Goal: Find specific page/section: Find specific page/section

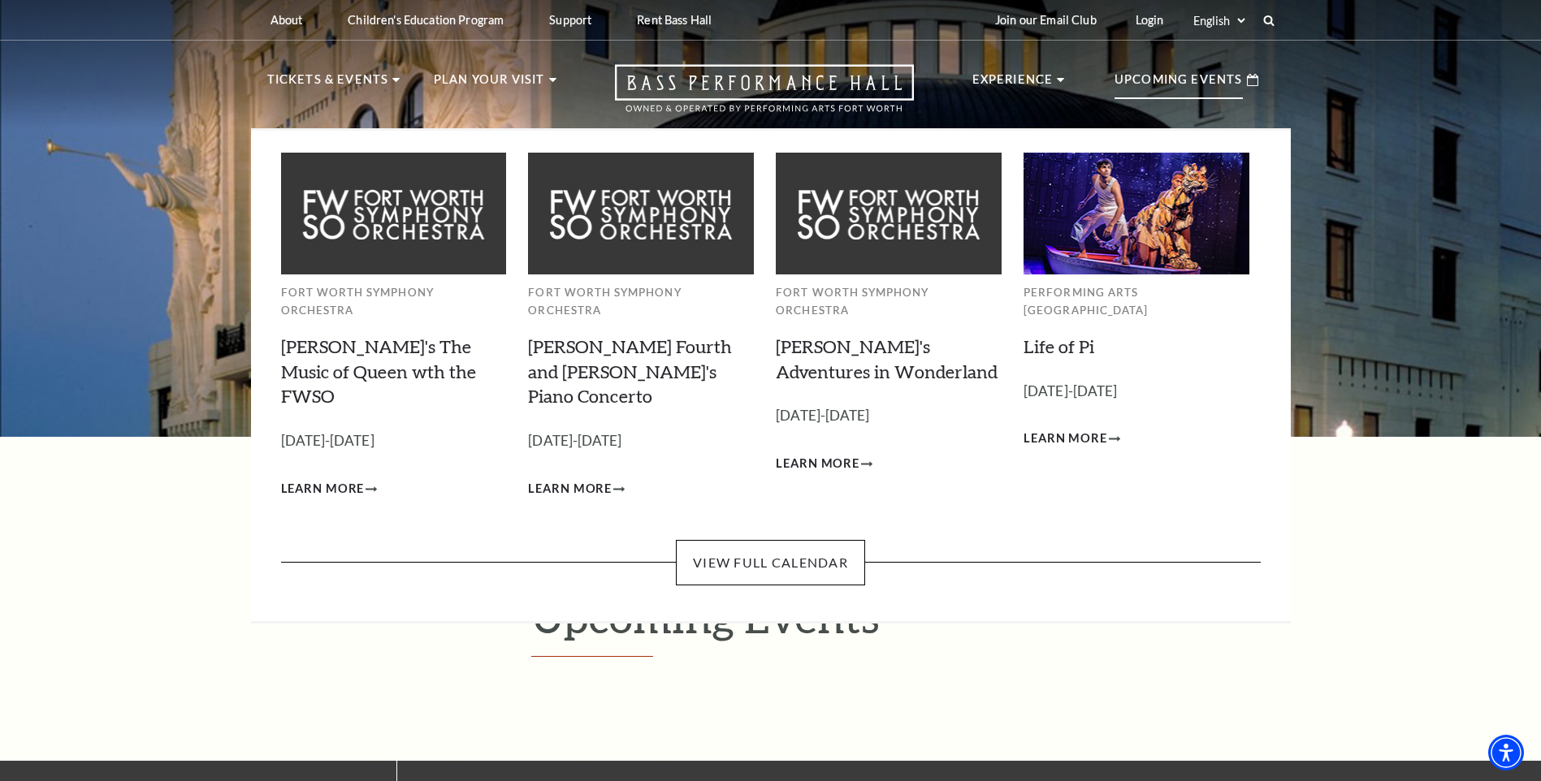
click at [1221, 84] on p "Upcoming Events" at bounding box center [1178, 84] width 128 height 29
click at [830, 540] on link "View Full Calendar" at bounding box center [770, 562] width 189 height 45
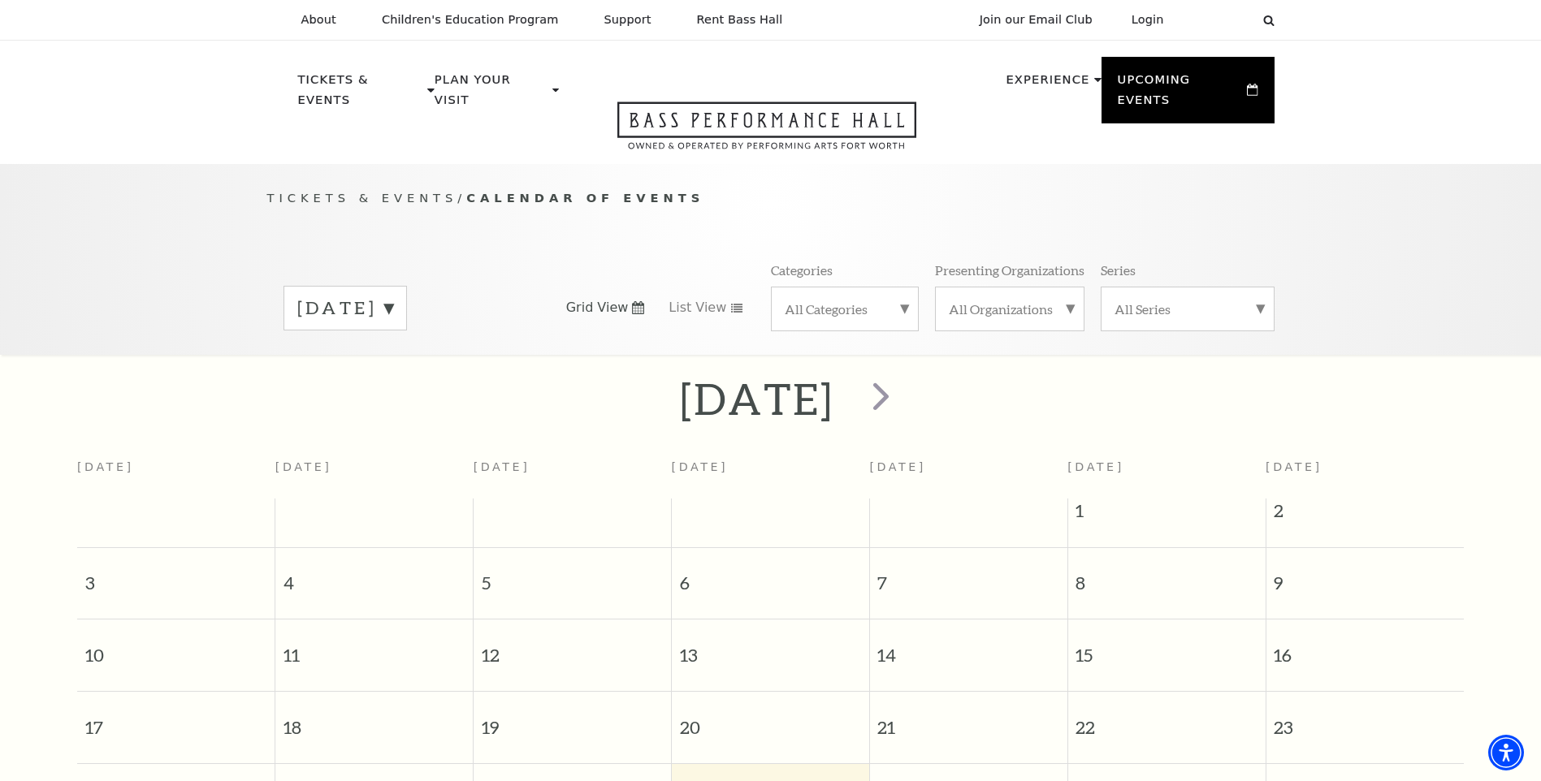
click at [900, 301] on label "All Categories" at bounding box center [845, 309] width 120 height 17
click at [996, 188] on p "Tickets & Events / Calendar of Events" at bounding box center [770, 198] width 1007 height 20
click at [1070, 301] on label "All Organizations" at bounding box center [1010, 309] width 122 height 17
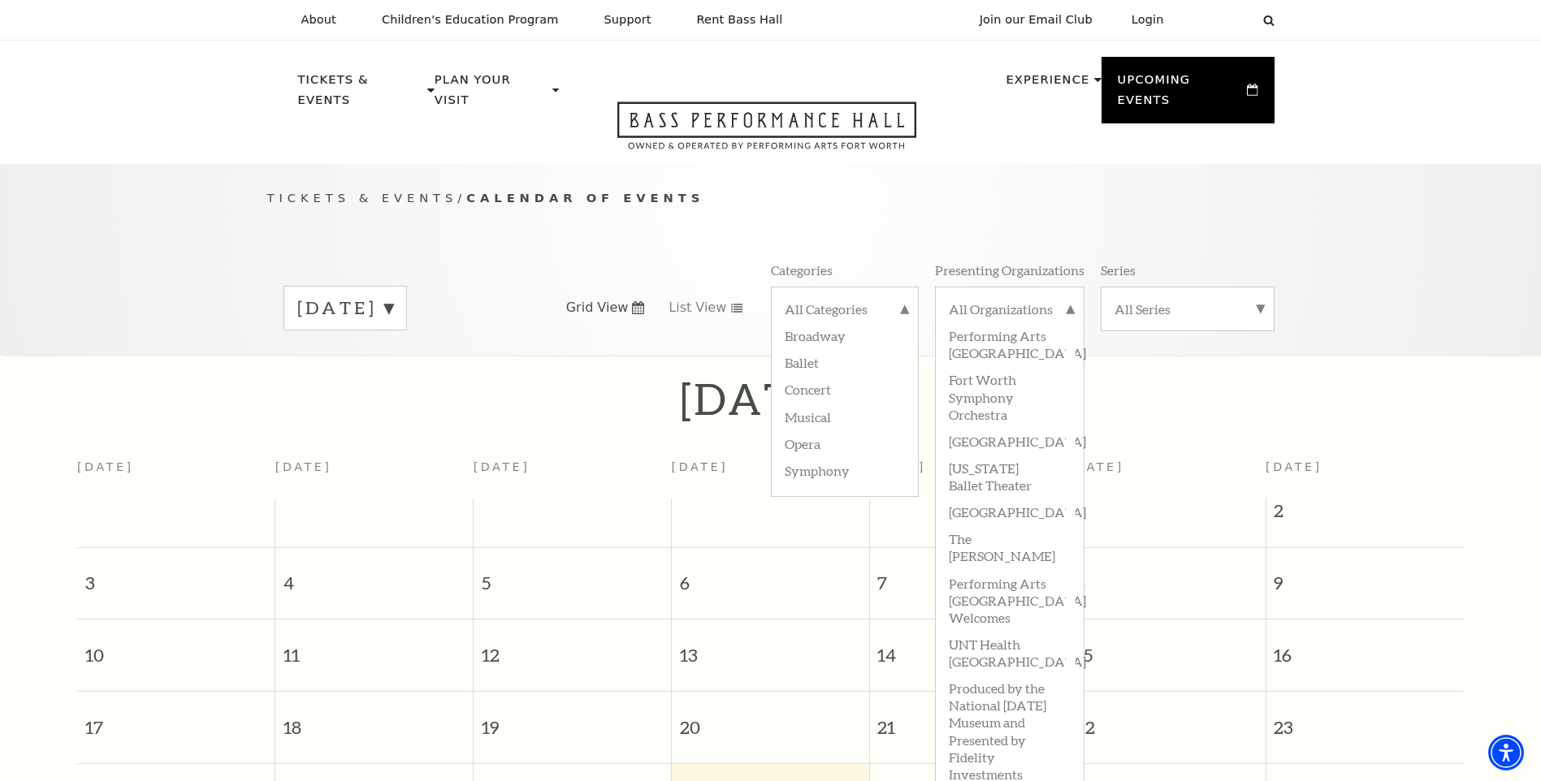
click at [1005, 188] on p "Tickets & Events / Calendar of Events" at bounding box center [770, 198] width 1007 height 20
click at [1263, 291] on div "All Series" at bounding box center [1188, 309] width 174 height 45
